Goal: Task Accomplishment & Management: Manage account settings

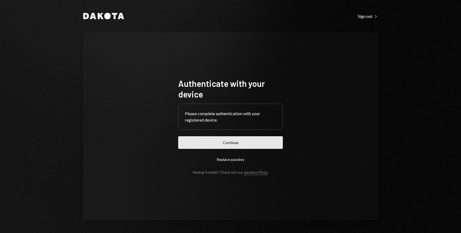
click at [216, 138] on button "Continue" at bounding box center [230, 142] width 105 height 13
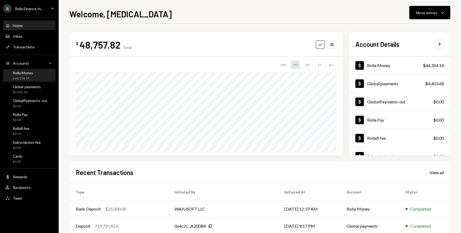
click at [17, 78] on div "$44,354.14" at bounding box center [23, 78] width 20 height 5
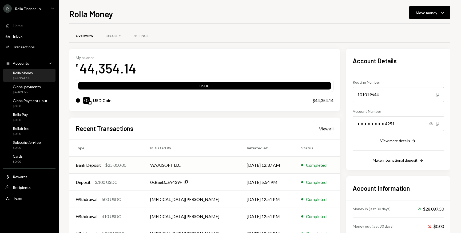
click at [183, 163] on td "WAJUSOFT LLC" at bounding box center [192, 164] width 97 height 17
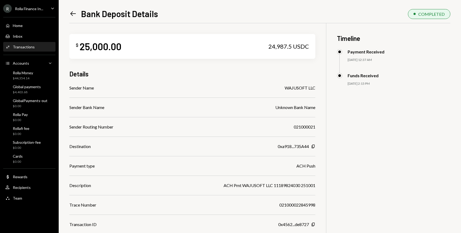
click at [74, 15] on icon "Left Arrow" at bounding box center [72, 13] width 7 height 7
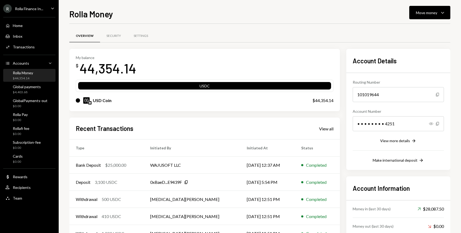
click at [50, 15] on div "Home Home Inbox Inbox Activities Transactions Accounts Accounts Caret Down Roll…" at bounding box center [29, 109] width 59 height 190
click at [49, 8] on div "R Rolla Finance In... Caret Down" at bounding box center [29, 8] width 59 height 9
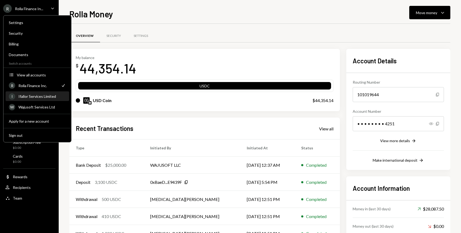
click at [52, 92] on div "I Ifallor Services Limited" at bounding box center [37, 96] width 57 height 9
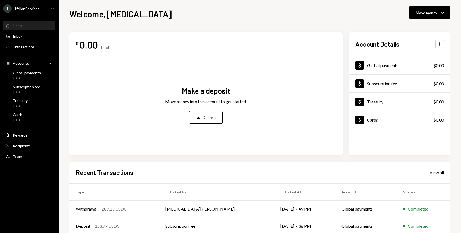
click at [42, 10] on div "I Ifallor Services... Caret Down" at bounding box center [29, 8] width 59 height 9
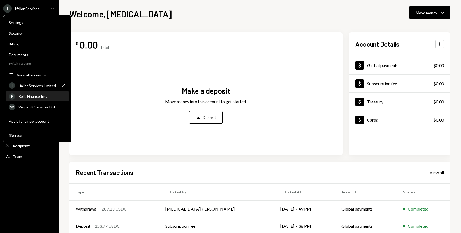
click at [38, 98] on div "R Rolla Finance Inc." at bounding box center [37, 96] width 57 height 9
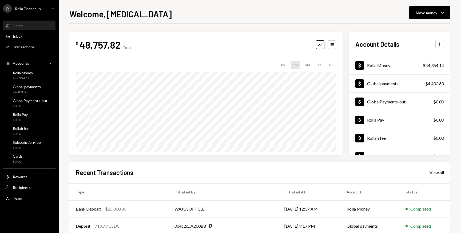
click at [38, 98] on div "GlobalPayments-out" at bounding box center [30, 100] width 35 height 5
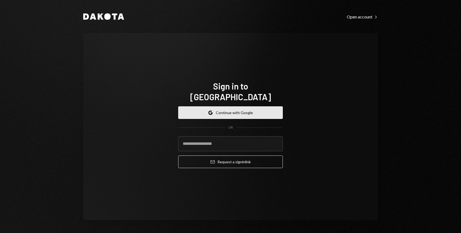
click at [231, 106] on button "Google Continue with Google" at bounding box center [230, 112] width 105 height 13
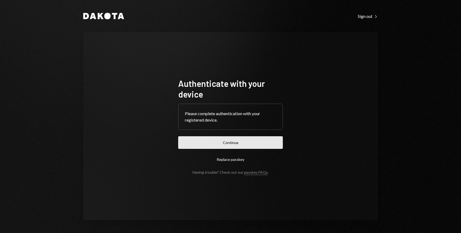
click at [226, 141] on button "Continue" at bounding box center [230, 142] width 105 height 13
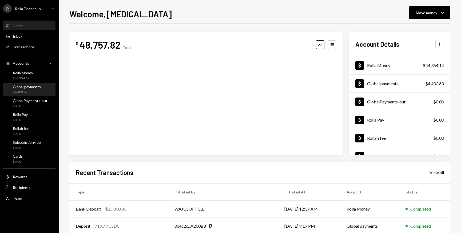
click at [27, 91] on div "$4,403.68" at bounding box center [27, 92] width 28 height 5
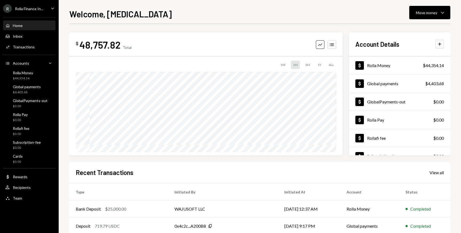
scroll to position [61, 0]
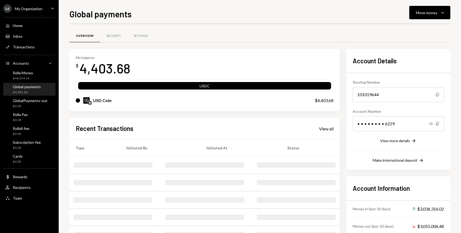
scroll to position [32, 0]
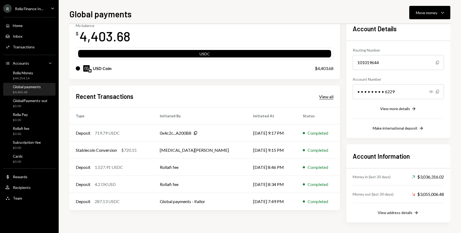
click at [327, 96] on div "View all" at bounding box center [326, 96] width 14 height 5
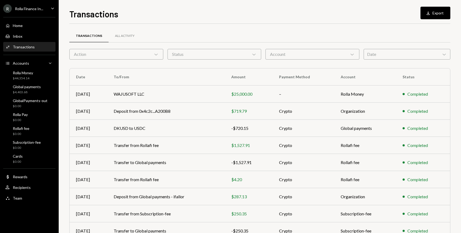
click at [192, 54] on div "Status Chevron Down" at bounding box center [215, 54] width 94 height 11
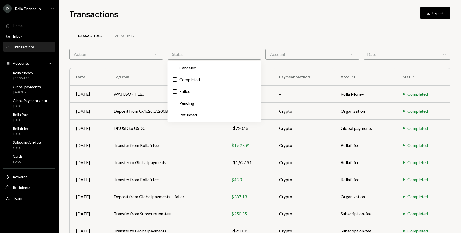
click at [192, 54] on div "Status Chevron Down" at bounding box center [215, 54] width 94 height 11
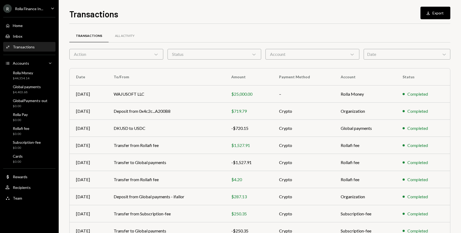
click at [140, 53] on div "Action Chevron Down" at bounding box center [116, 54] width 94 height 11
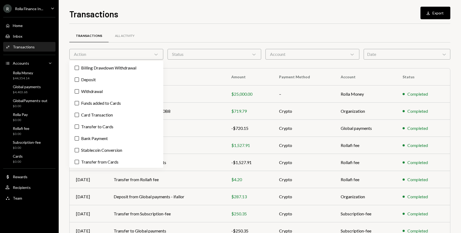
click at [140, 53] on div "Action Chevron Down" at bounding box center [116, 54] width 94 height 11
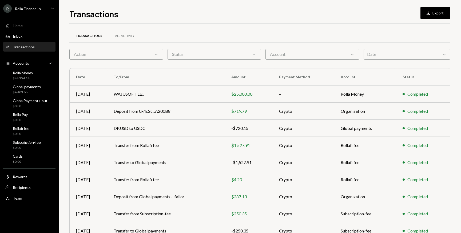
click at [141, 55] on div "Action Chevron Down" at bounding box center [116, 54] width 94 height 11
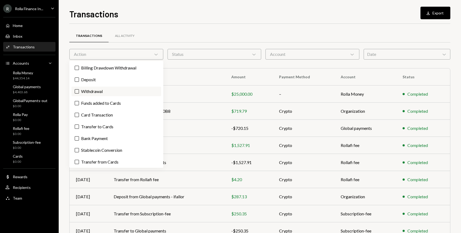
click at [101, 90] on label "Withdrawal" at bounding box center [117, 91] width 90 height 10
click at [79, 90] on button "Withdrawal" at bounding box center [77, 91] width 4 height 4
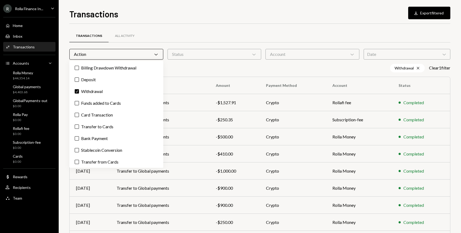
click at [155, 53] on icon "Chevron Down" at bounding box center [155, 54] width 5 height 5
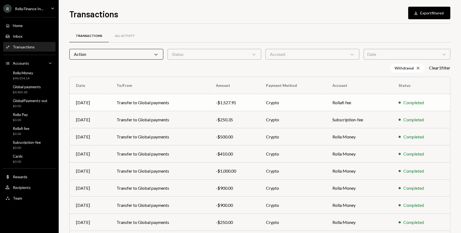
click at [166, 105] on td "Transfer to Global payments" at bounding box center [159, 102] width 99 height 17
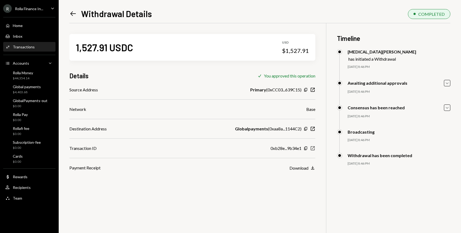
click at [313, 148] on icon "New Window" at bounding box center [312, 147] width 5 height 5
click at [35, 94] on div "$4,403.68" at bounding box center [27, 92] width 28 height 5
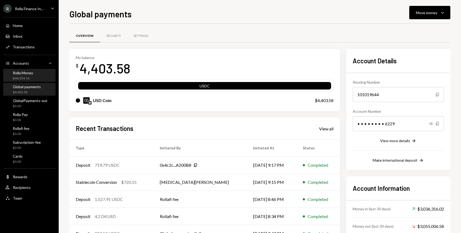
click at [20, 76] on div "Rolla Money $44,354.14" at bounding box center [23, 75] width 20 height 10
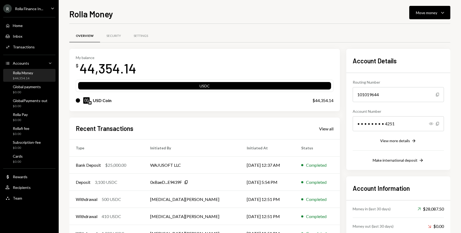
click at [95, 68] on div "44,354.14" at bounding box center [108, 68] width 57 height 17
copy div "44,354.14"
click at [215, 28] on div "Overview Security Settings My balance $ 44,354.14 USDC USD Coin $44,354.14 Rece…" at bounding box center [259, 144] width 381 height 241
click at [34, 92] on div "$0.00" at bounding box center [27, 92] width 28 height 5
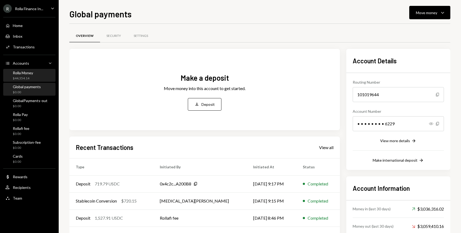
click at [26, 77] on div "$44,354.14" at bounding box center [23, 78] width 20 height 5
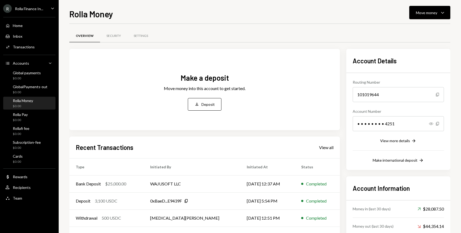
click at [30, 10] on div "Rolla Finance In..." at bounding box center [29, 8] width 28 height 5
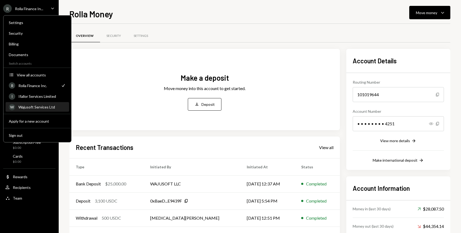
click at [41, 102] on div "W Wajusoft Services Ltd" at bounding box center [37, 106] width 57 height 9
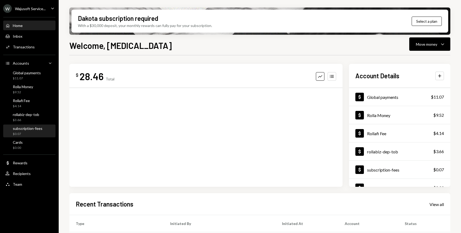
click at [30, 128] on div "subscription-fees" at bounding box center [28, 128] width 30 height 5
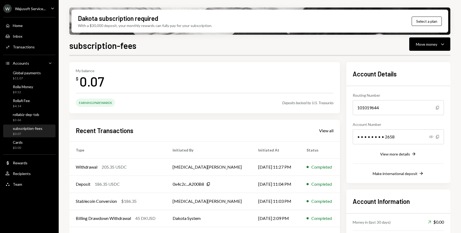
scroll to position [10, 0]
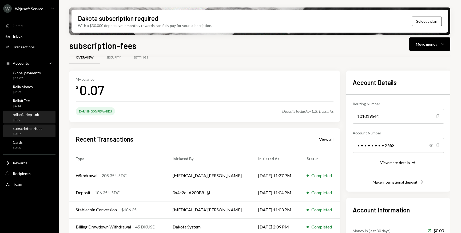
click at [33, 117] on div "rollabiz-dep-tob $3.66" at bounding box center [26, 117] width 26 height 10
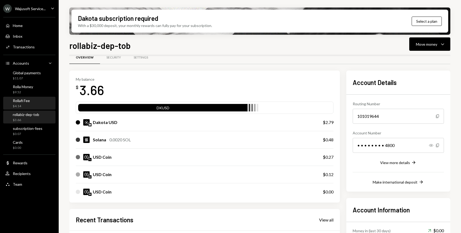
click at [38, 100] on div "Rollafi Fee $4.14" at bounding box center [29, 103] width 48 height 10
